Goal: Manage account settings

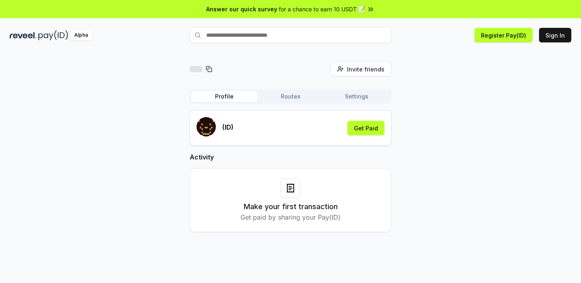
click at [285, 97] on button "Routes" at bounding box center [291, 96] width 66 height 11
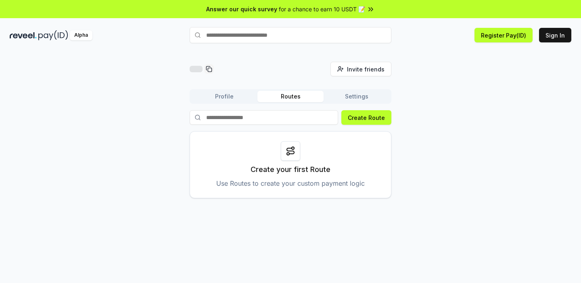
click at [348, 96] on button "Settings" at bounding box center [357, 96] width 66 height 11
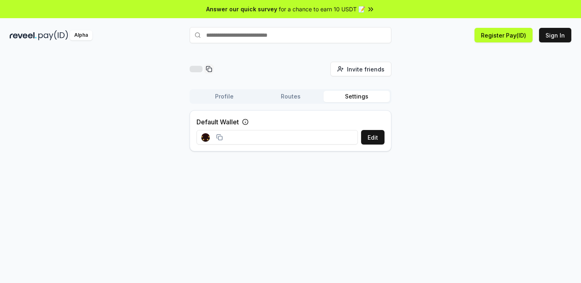
click at [215, 97] on button "Profile" at bounding box center [224, 96] width 66 height 11
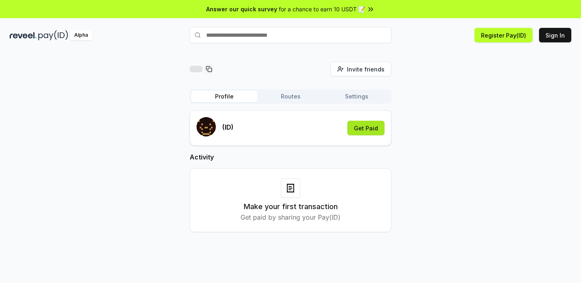
click at [370, 132] on button "Get Paid" at bounding box center [366, 128] width 37 height 15
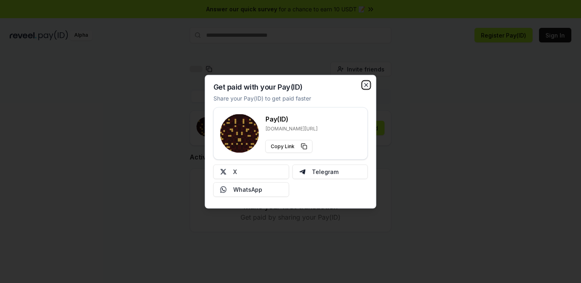
click at [365, 84] on icon "button" at bounding box center [366, 84] width 3 height 3
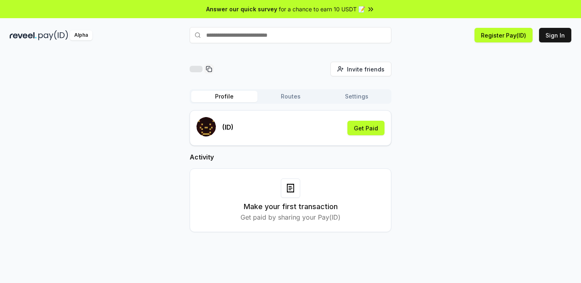
click at [285, 188] on div at bounding box center [290, 187] width 19 height 19
